Goal: Task Accomplishment & Management: Complete application form

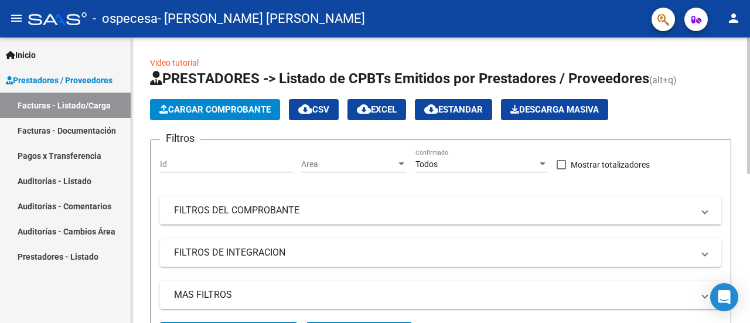
click at [213, 108] on span "Cargar Comprobante" at bounding box center [214, 109] width 111 height 11
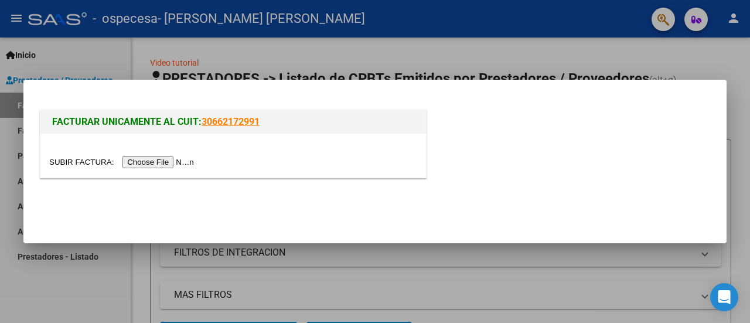
click at [156, 158] on input "file" at bounding box center [123, 162] width 148 height 12
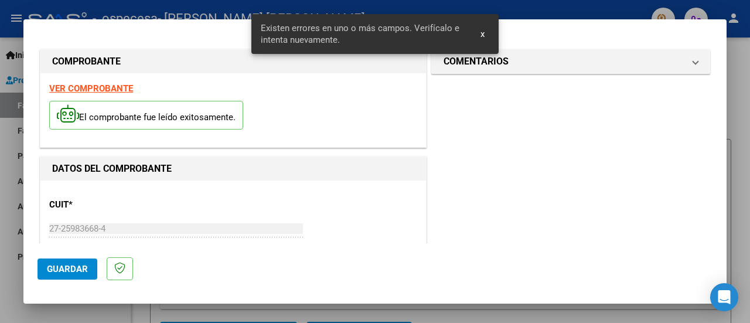
scroll to position [314, 0]
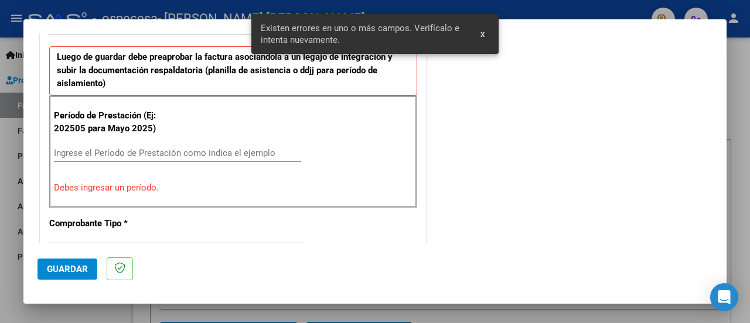
click at [102, 150] on input "Ingrese el Período de Prestación como indica el ejemplo" at bounding box center [177, 153] width 247 height 11
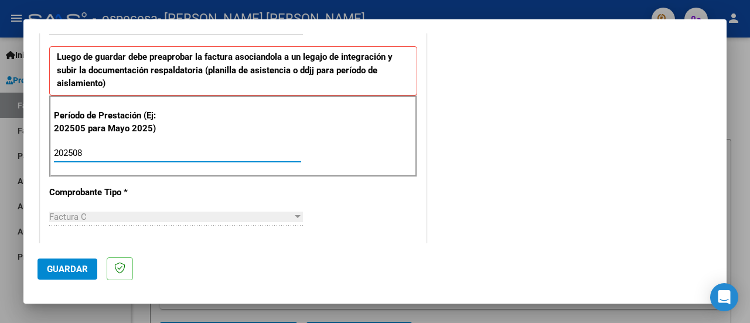
type input "202508"
click at [80, 264] on span "Guardar" at bounding box center [67, 268] width 41 height 11
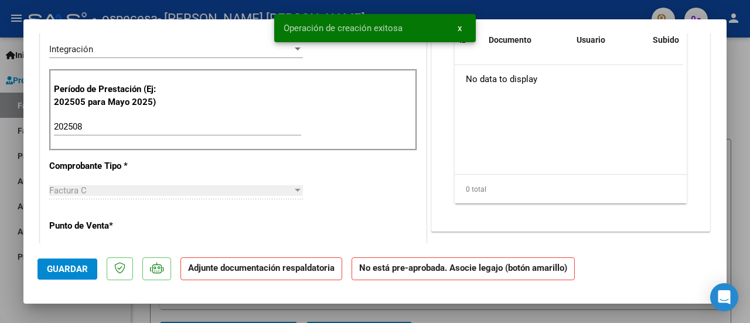
scroll to position [0, 0]
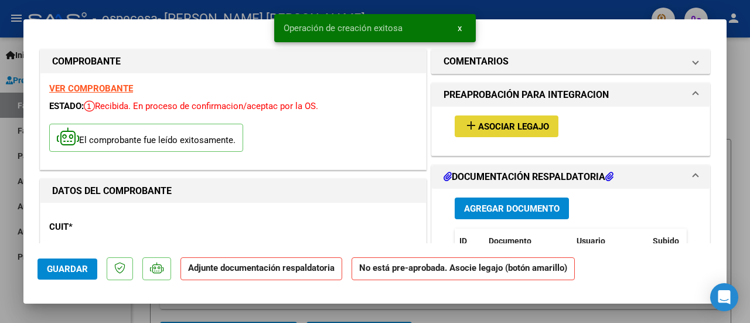
click at [505, 121] on span "Asociar Legajo" at bounding box center [513, 126] width 71 height 11
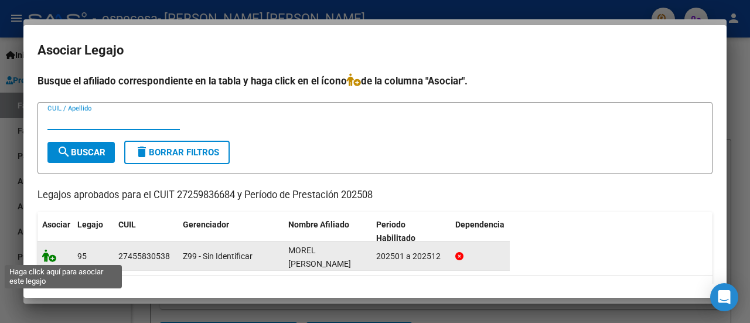
click at [45, 259] on icon at bounding box center [49, 255] width 14 height 13
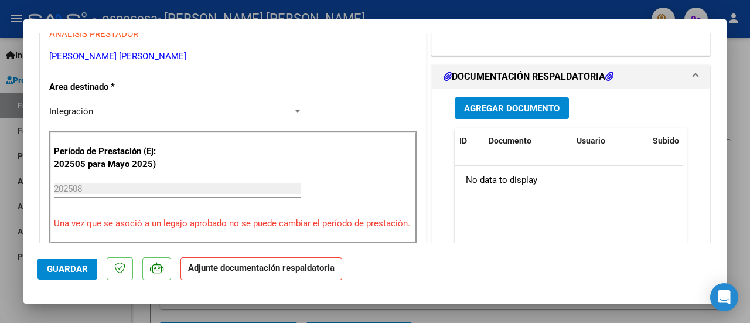
scroll to position [258, 0]
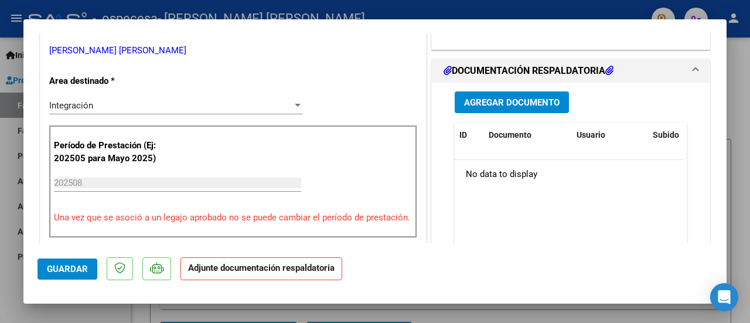
click at [545, 98] on span "Agregar Documento" at bounding box center [511, 102] width 95 height 11
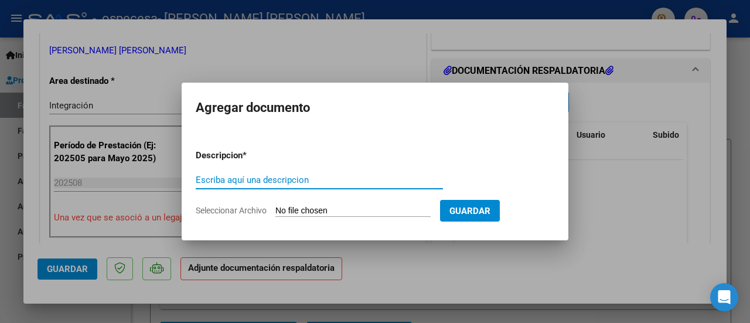
click at [281, 180] on input "Escriba aquí una descripcion" at bounding box center [319, 179] width 247 height 11
type input "ASISTENCIA"
click at [310, 214] on input "Seleccionar Archivo" at bounding box center [352, 211] width 155 height 11
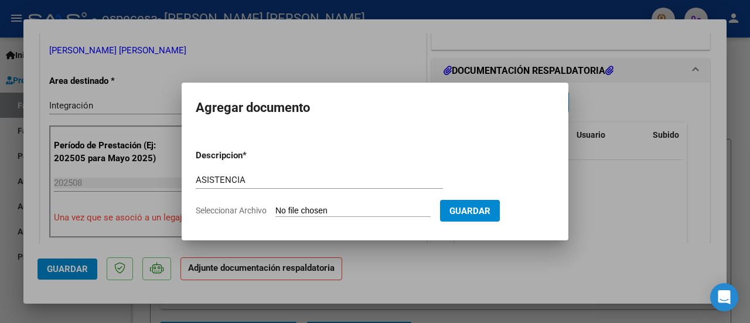
type input "C:\fakepath\ASISTENCIA.pdf"
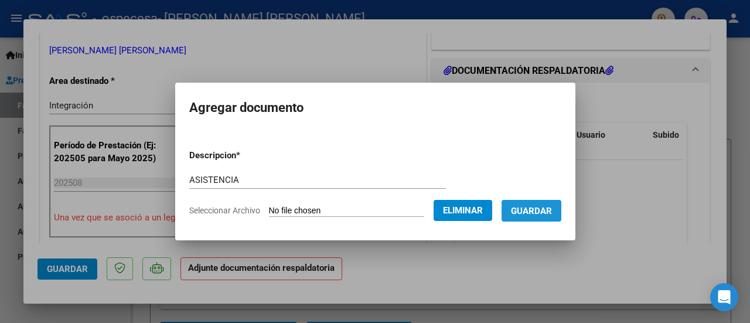
click at [538, 210] on span "Guardar" at bounding box center [531, 211] width 41 height 11
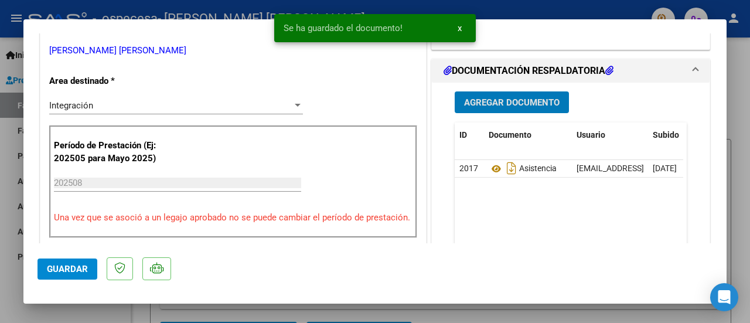
click at [493, 98] on span "Agregar Documento" at bounding box center [511, 102] width 95 height 11
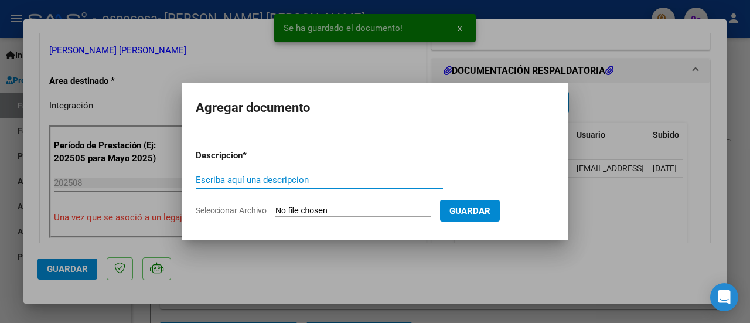
click at [259, 182] on input "Escriba aquí una descripcion" at bounding box center [319, 179] width 247 height 11
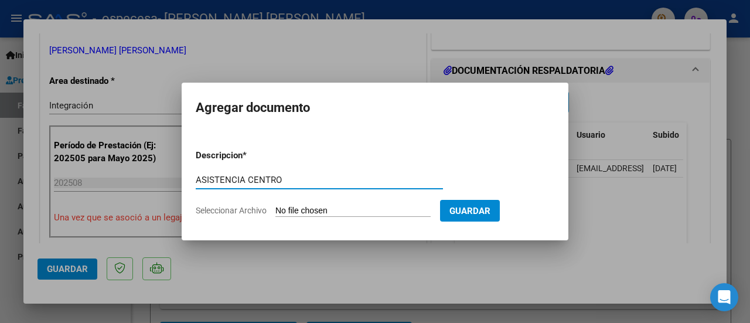
type input "ASISTENCIA CENTRO"
click at [310, 209] on input "Seleccionar Archivo" at bounding box center [352, 211] width 155 height 11
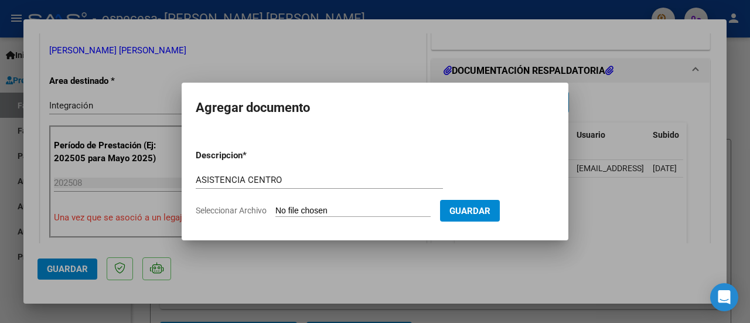
type input "C:\fakepath\ASISTENCIA CENTRO.pdf"
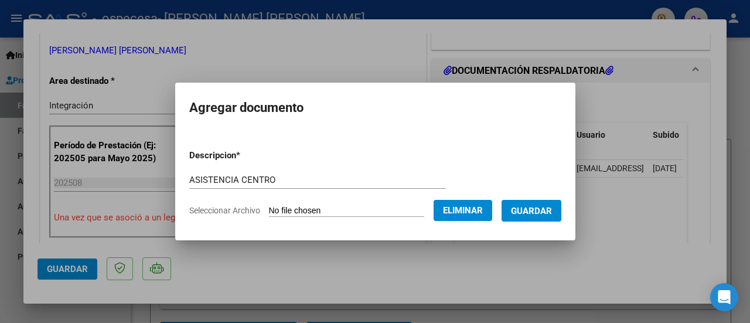
click at [532, 206] on span "Guardar" at bounding box center [531, 211] width 41 height 11
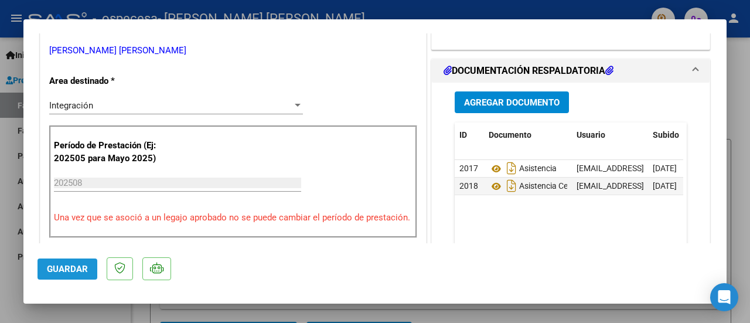
click at [76, 271] on span "Guardar" at bounding box center [67, 268] width 41 height 11
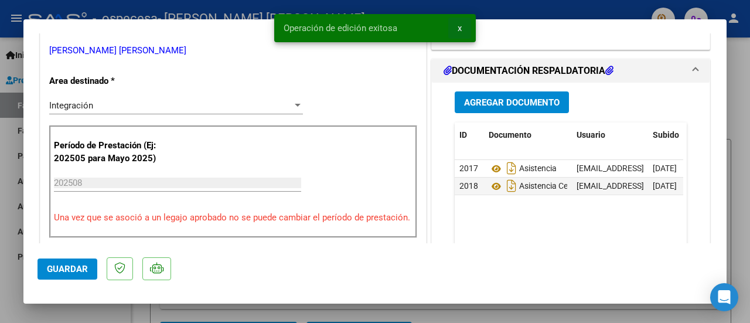
click at [456, 29] on button "x" at bounding box center [459, 28] width 23 height 21
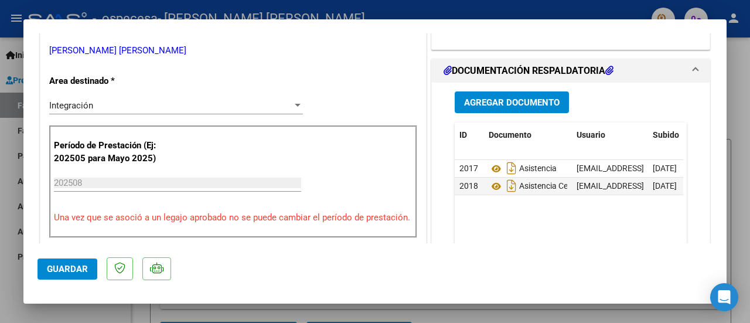
click at [471, 5] on div at bounding box center [375, 161] width 750 height 323
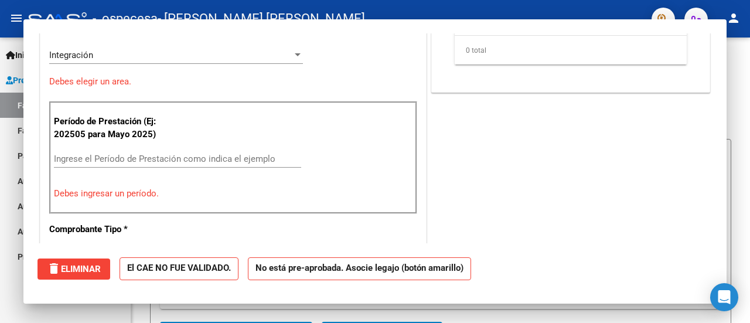
scroll to position [0, 0]
